Goal: Find specific page/section: Find specific page/section

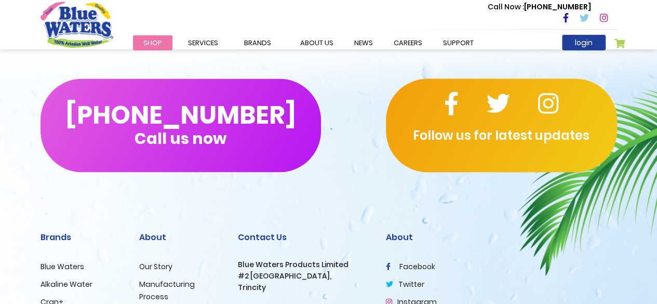
scroll to position [1135, 0]
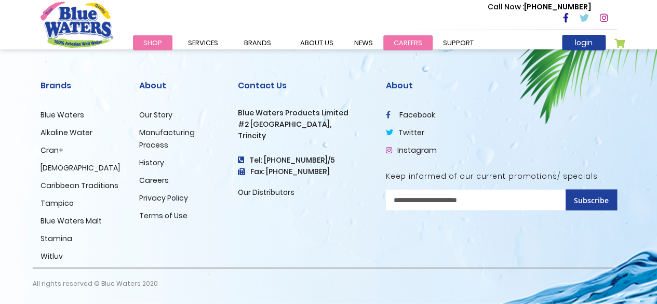
click at [410, 41] on link "careers" at bounding box center [407, 42] width 49 height 15
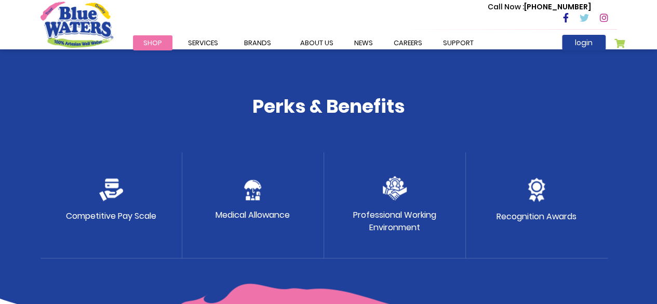
scroll to position [535, 0]
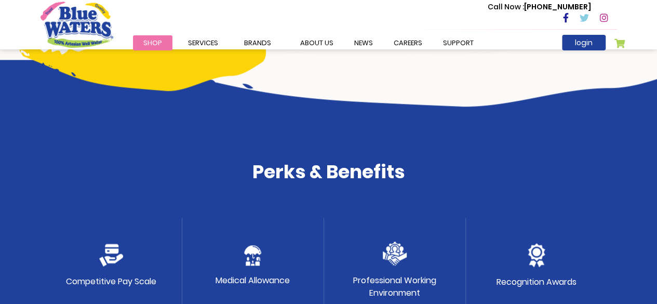
scroll to position [363, 0]
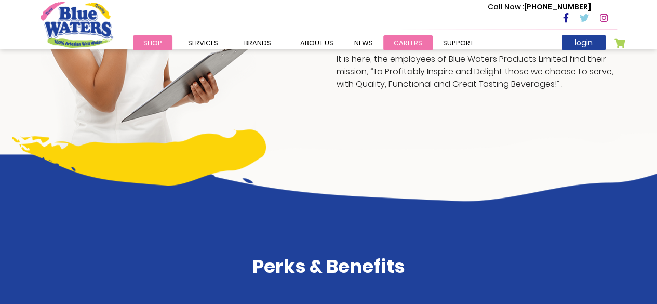
click at [398, 41] on link "careers" at bounding box center [407, 42] width 49 height 15
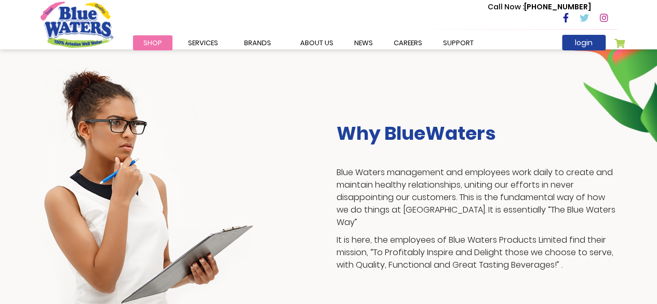
scroll to position [181, 0]
